Goal: Task Accomplishment & Management: Manage account settings

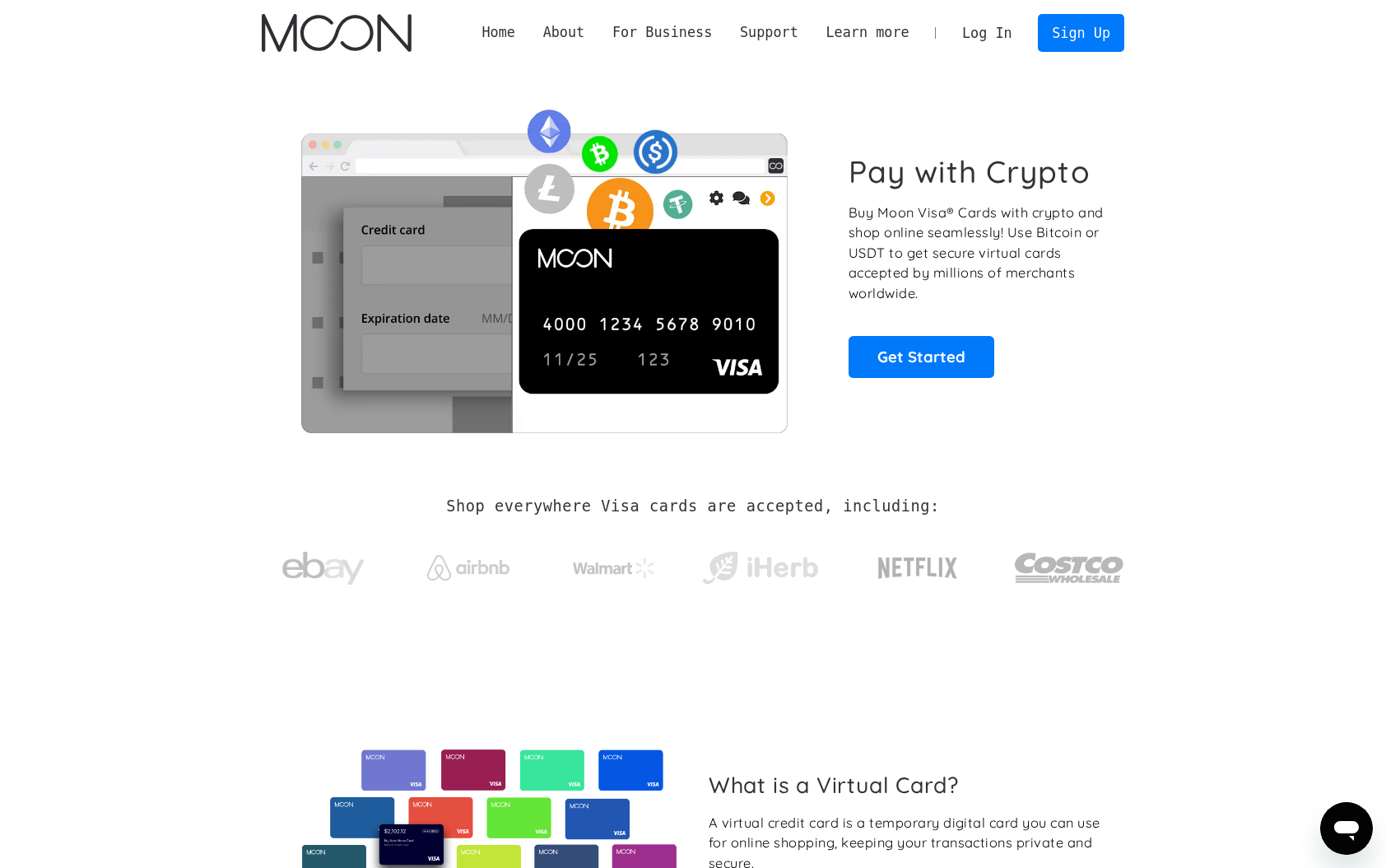
click at [986, 30] on link "Log In" at bounding box center [987, 33] width 77 height 36
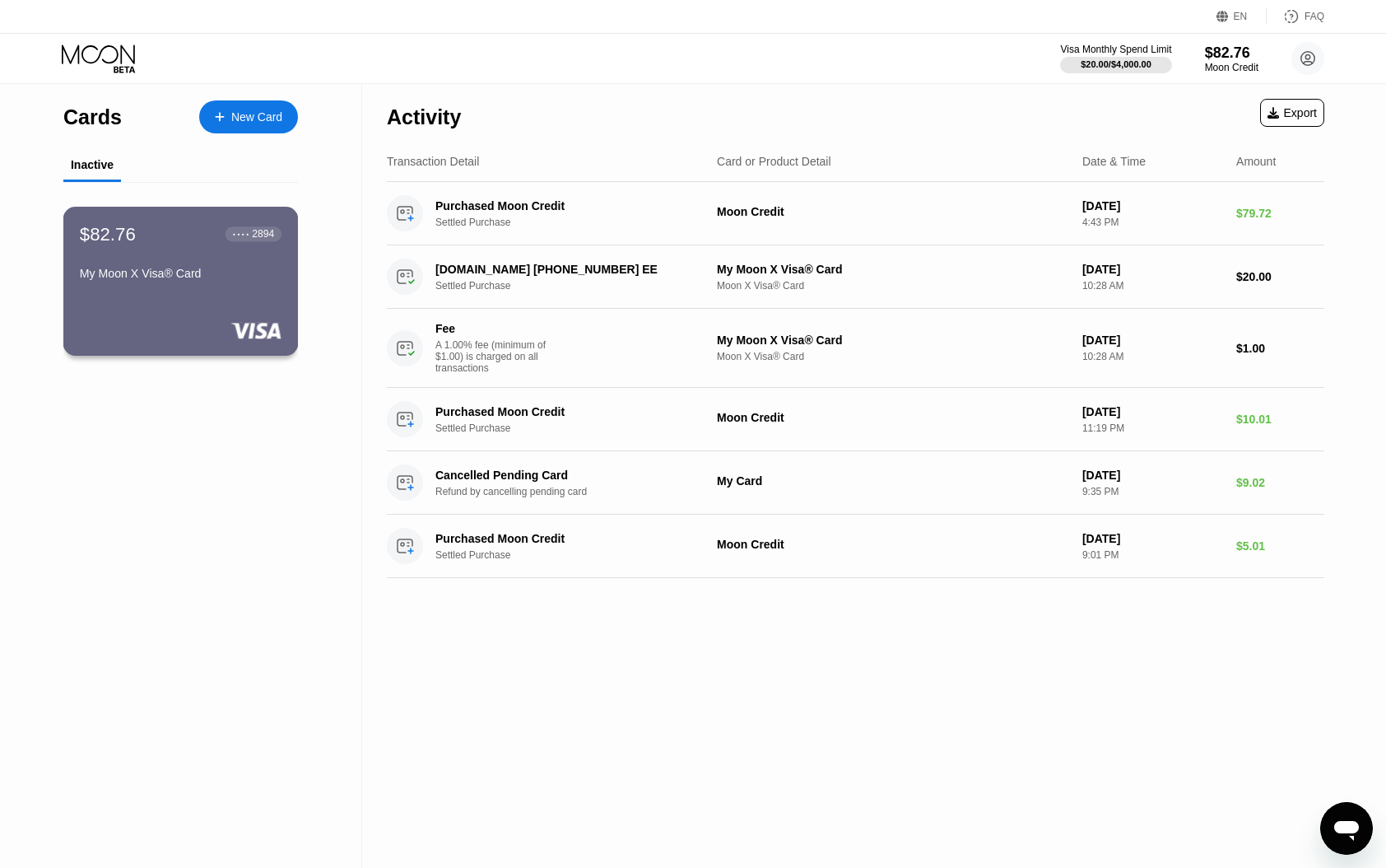
click at [186, 256] on div "$82.76 ● ● ● ● 2894 My Moon X Visa® Card" at bounding box center [180, 255] width 201 height 64
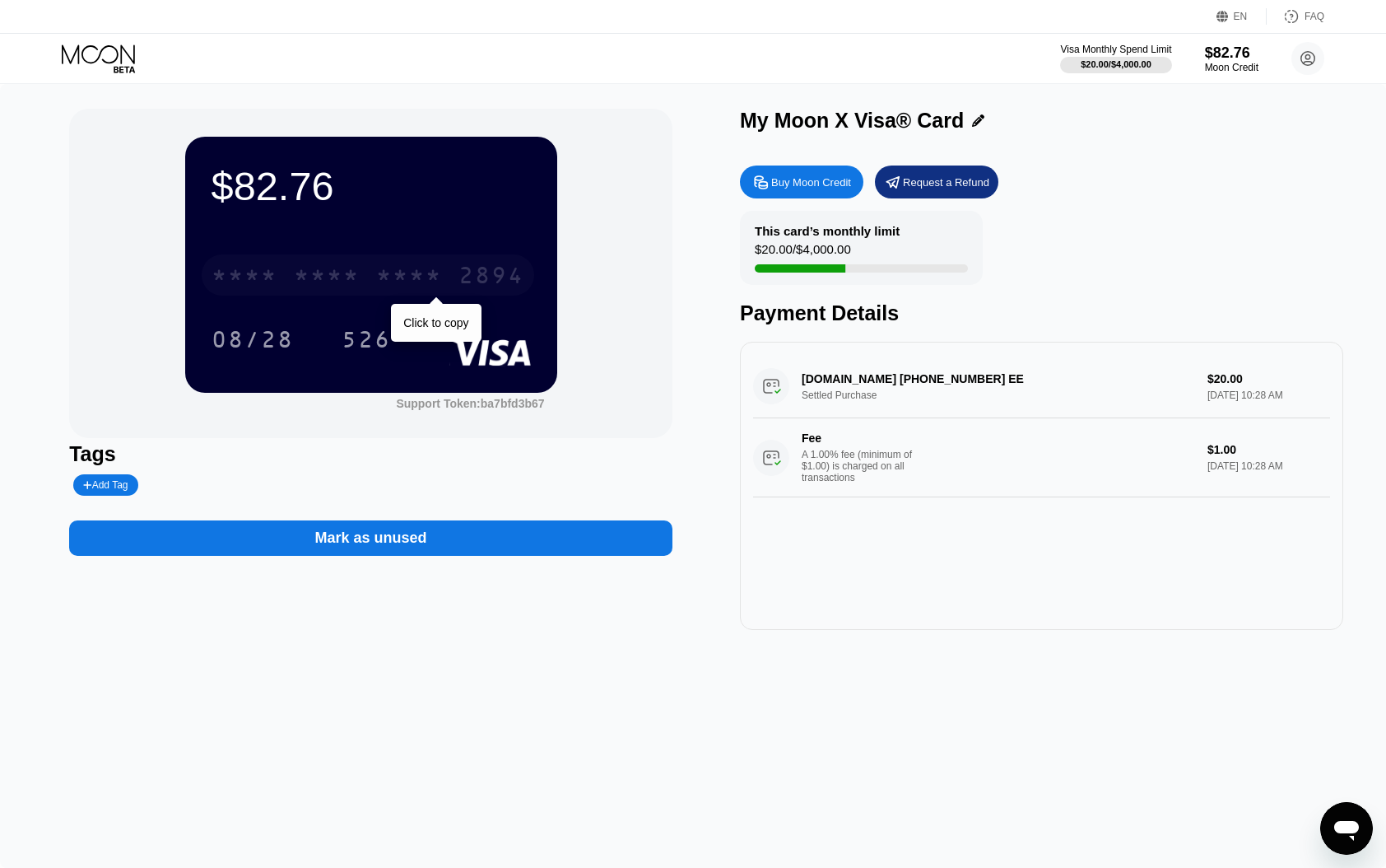
click at [484, 273] on div "2894" at bounding box center [491, 277] width 65 height 26
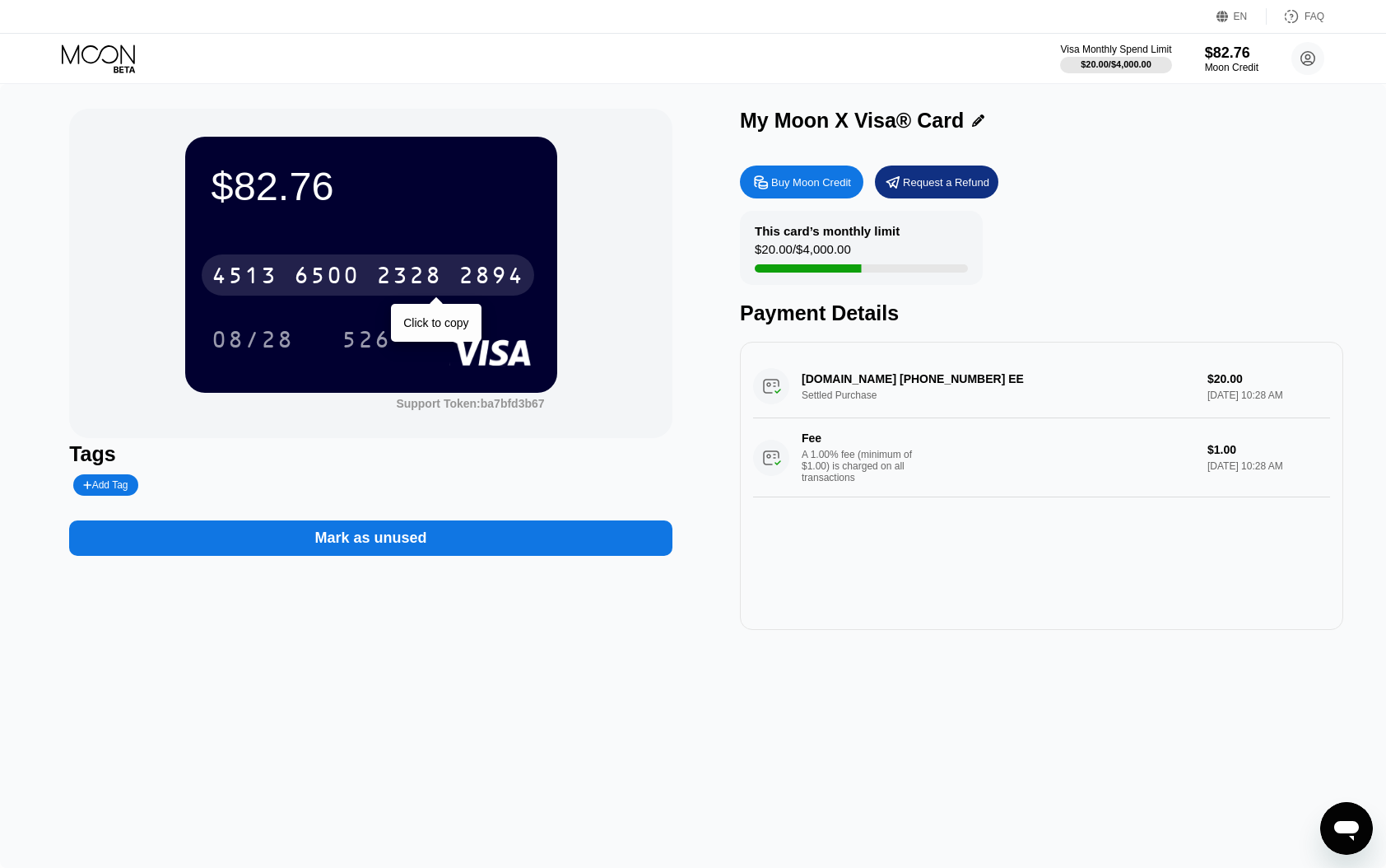
click at [514, 279] on div "2894" at bounding box center [491, 277] width 65 height 26
